Goal: Task Accomplishment & Management: Manage account settings

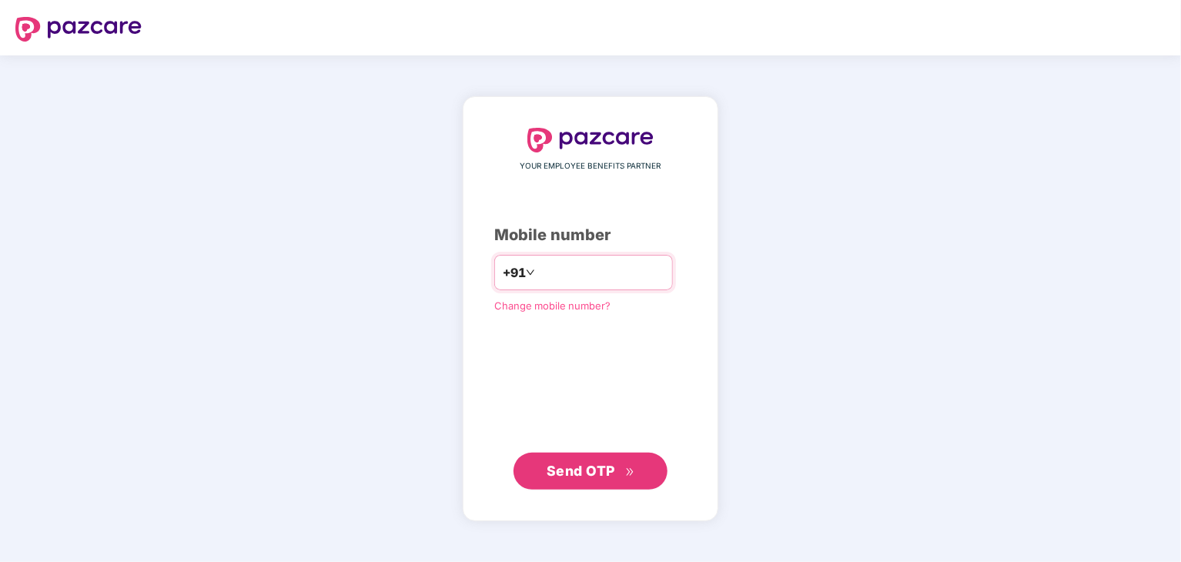
click at [632, 273] on input "number" at bounding box center [601, 272] width 126 height 25
type input "**********"
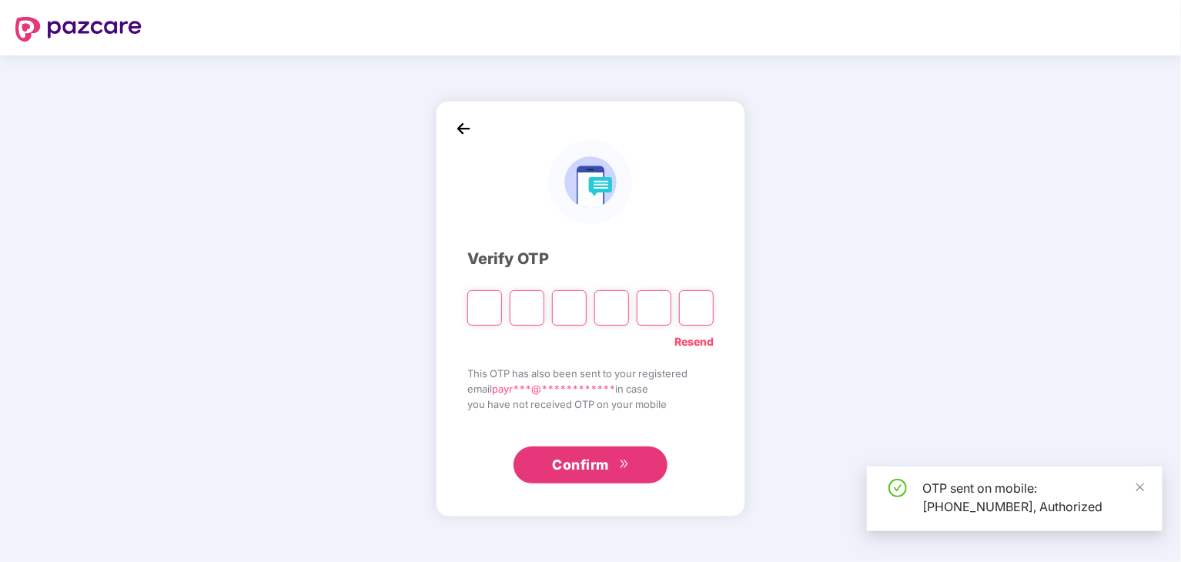
click at [510, 303] on input "Digit 2" at bounding box center [527, 307] width 35 height 35
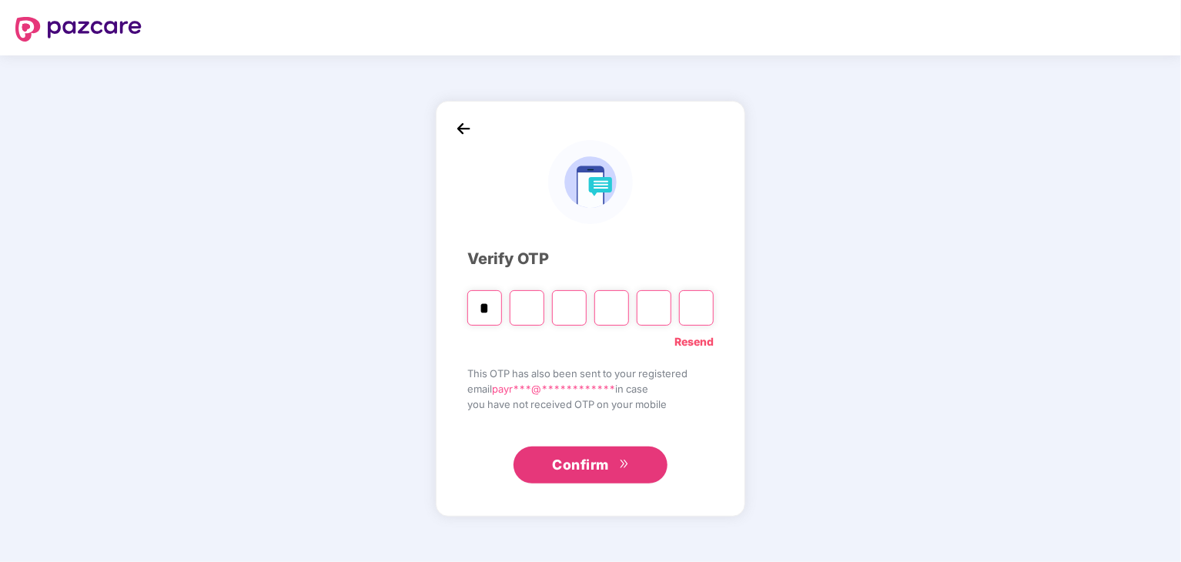
type input "*"
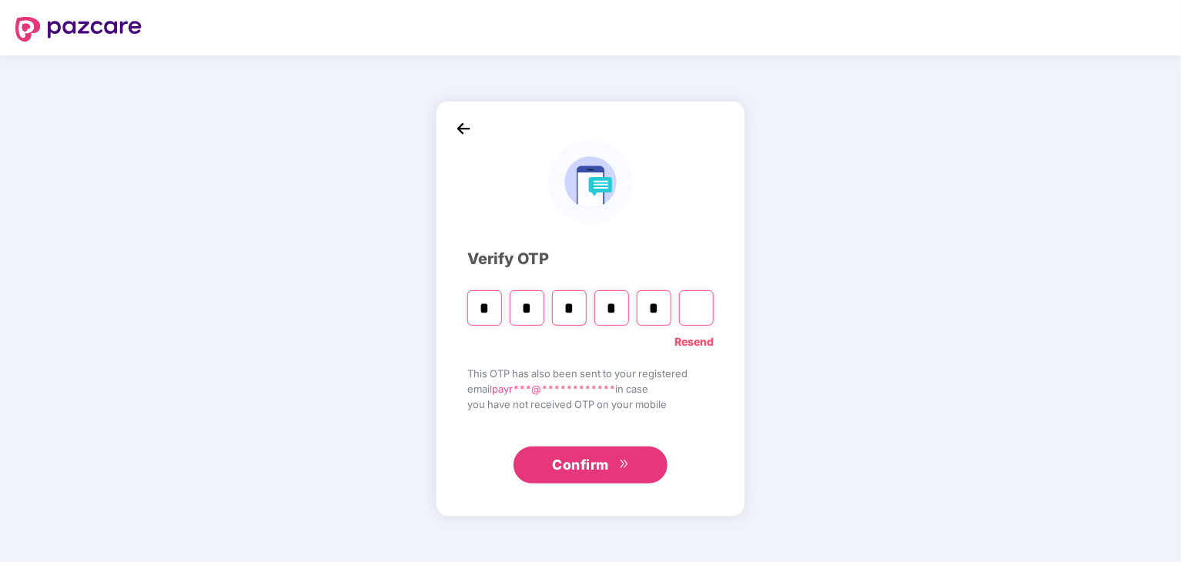
type input "*"
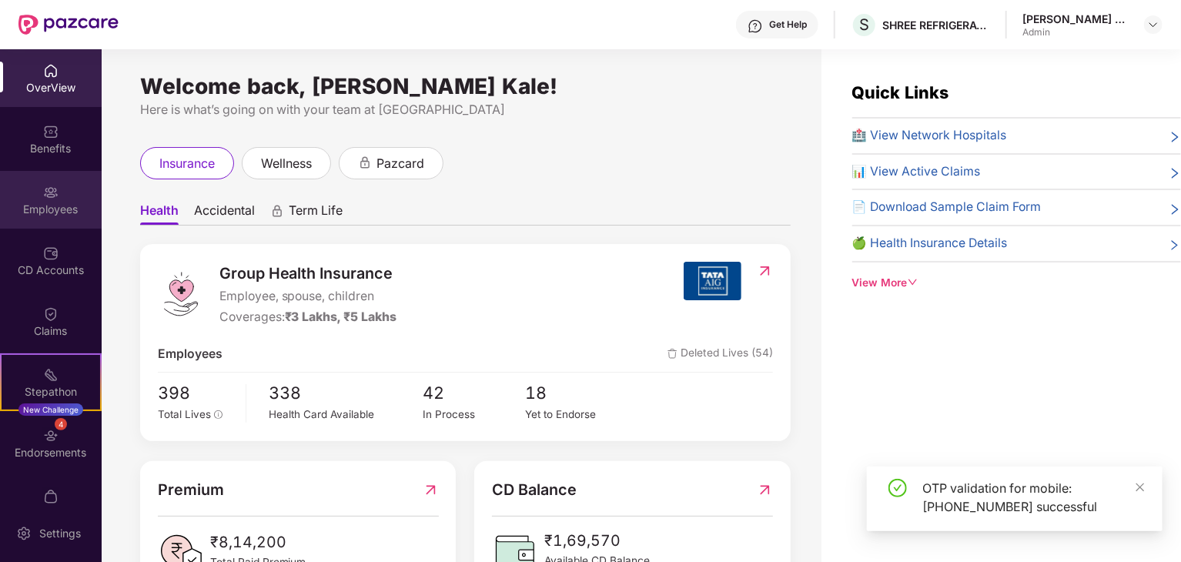
click at [53, 179] on div "Employees" at bounding box center [51, 200] width 102 height 58
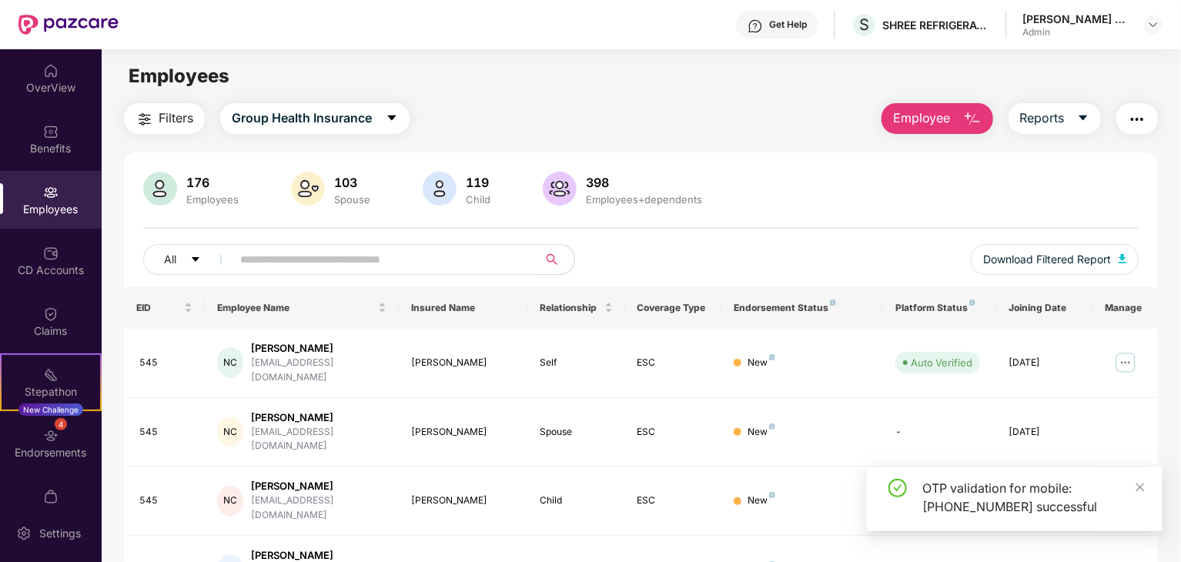
click at [366, 257] on input "text" at bounding box center [378, 259] width 276 height 23
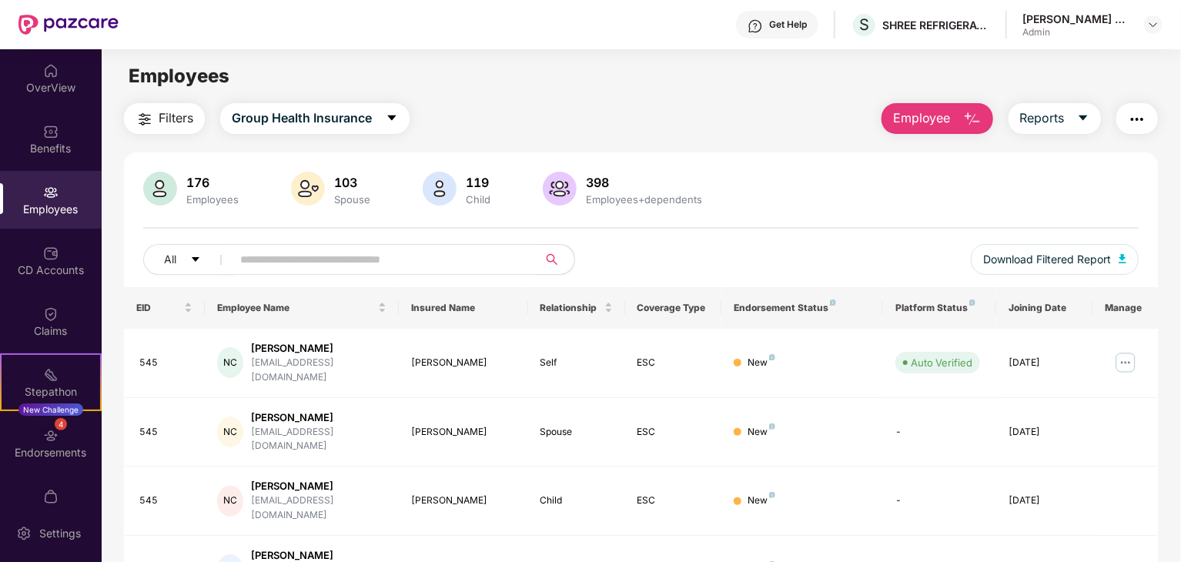
click at [366, 257] on input "text" at bounding box center [378, 259] width 276 height 23
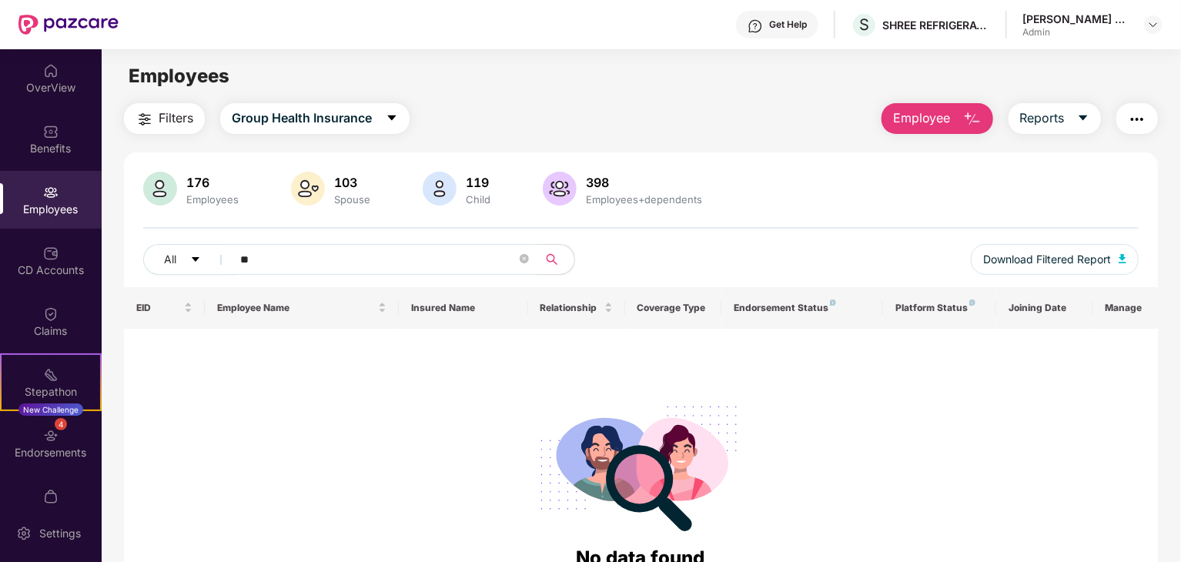
type input "*"
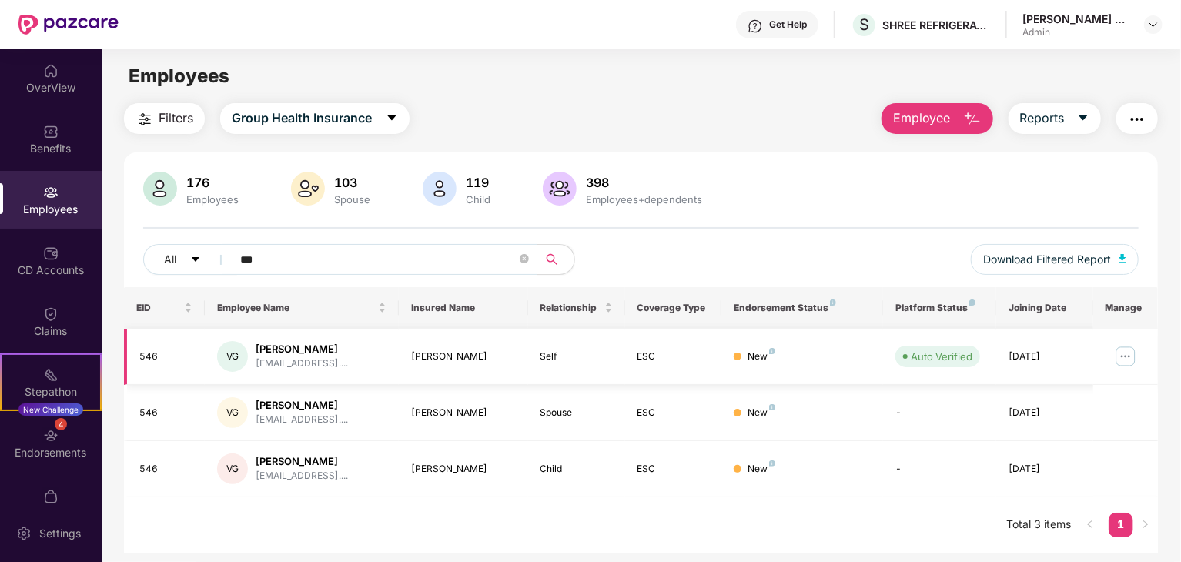
type input "***"
click at [1127, 349] on img at bounding box center [1125, 356] width 25 height 25
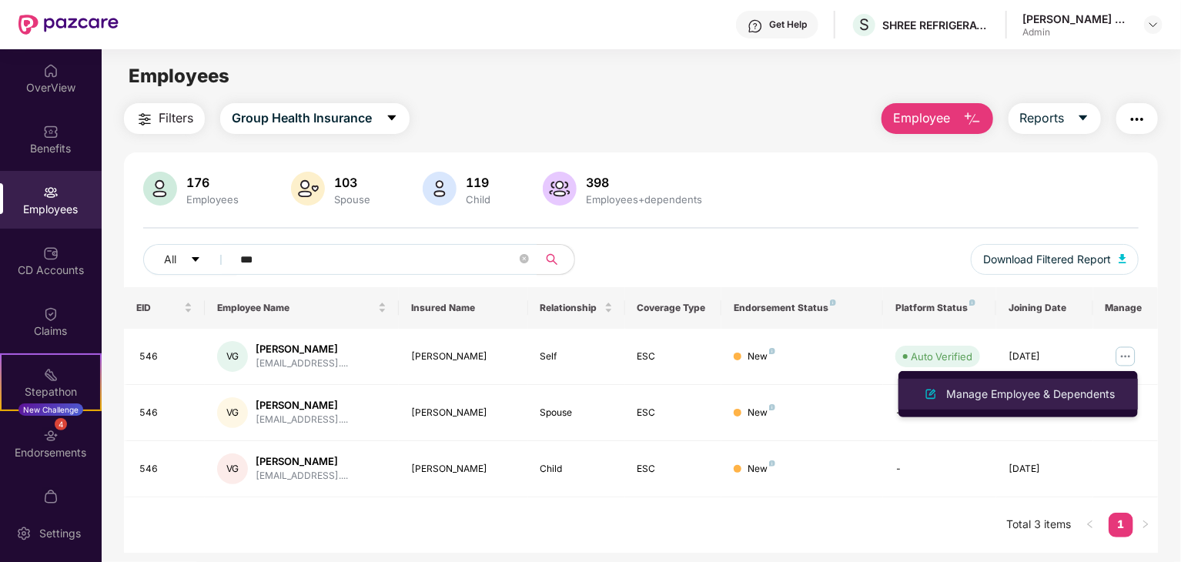
click at [1075, 399] on div "Manage Employee & Dependents" at bounding box center [1030, 394] width 175 height 17
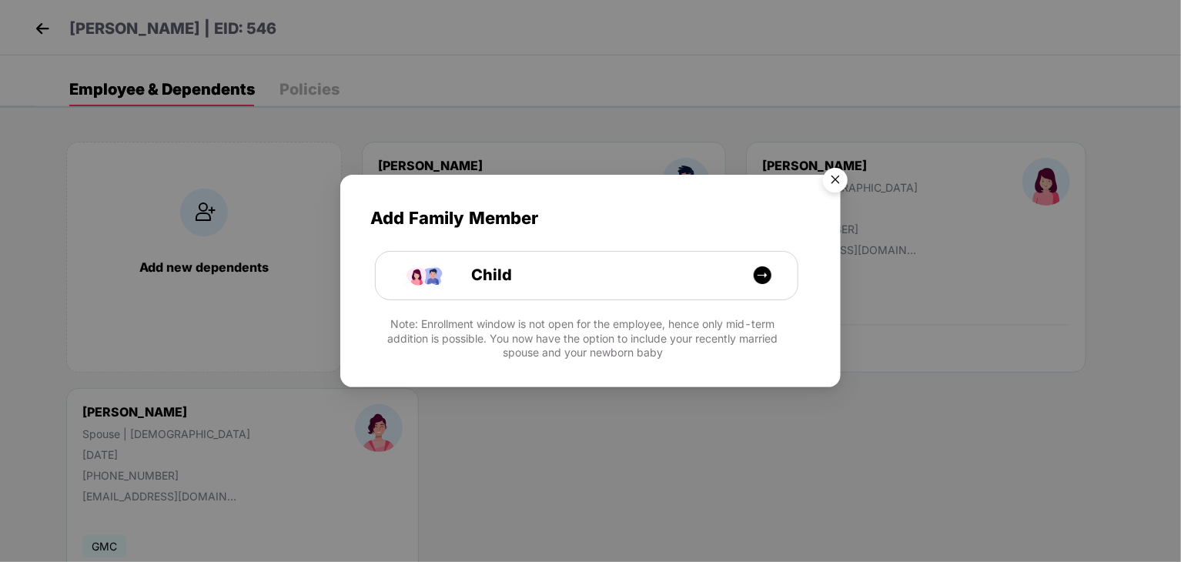
click at [825, 182] on img "Close" at bounding box center [835, 182] width 43 height 43
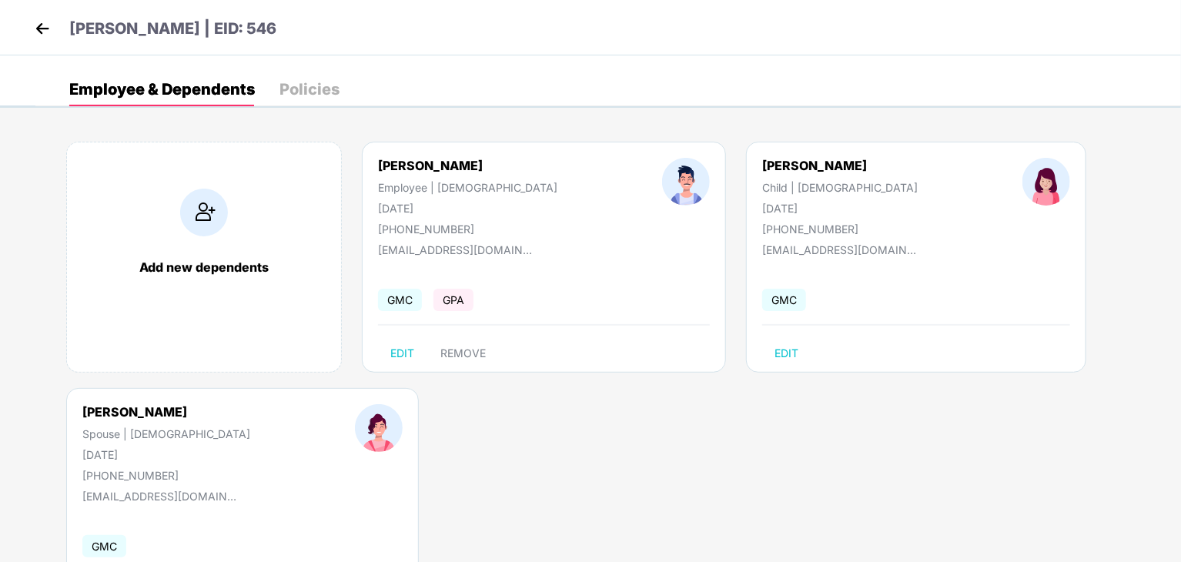
click at [881, 534] on div "Add new dependents [PERSON_NAME] Employee | [DEMOGRAPHIC_DATA] [DATE] [PHONE_NU…" at bounding box center [608, 388] width 1146 height 539
